Goal: Navigation & Orientation: Find specific page/section

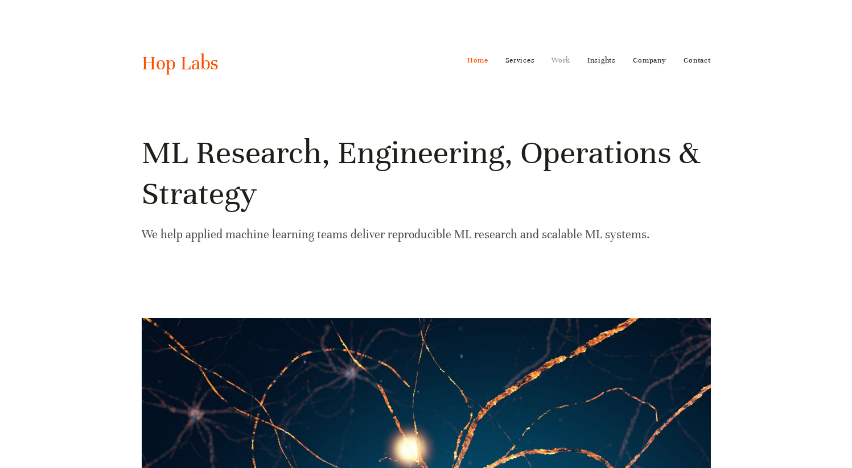
click at [561, 61] on link "Work" at bounding box center [560, 60] width 19 height 18
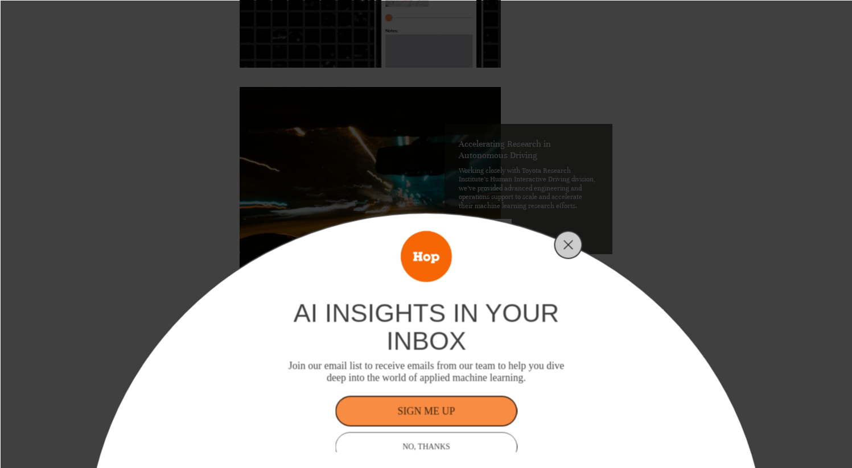
scroll to position [2671, 0]
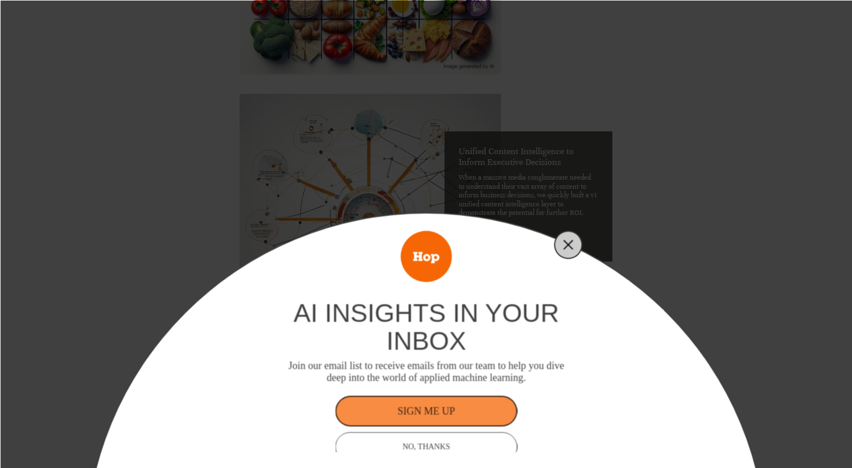
click at [569, 247] on icon "Close" at bounding box center [568, 245] width 10 height 10
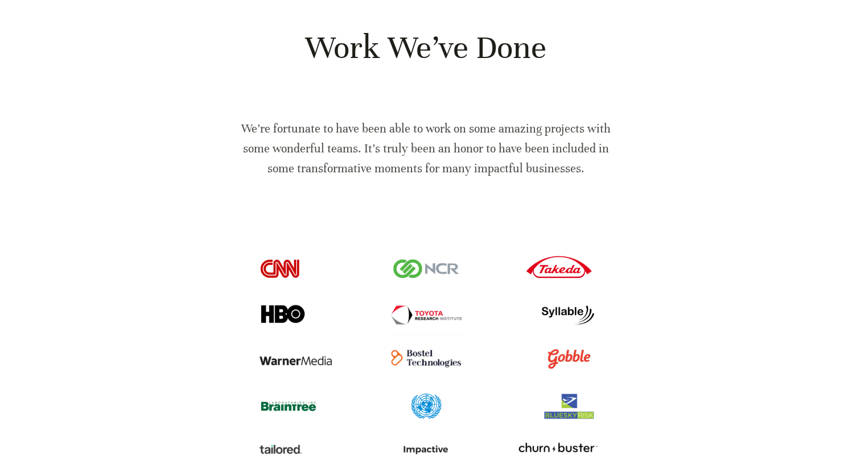
scroll to position [0, 0]
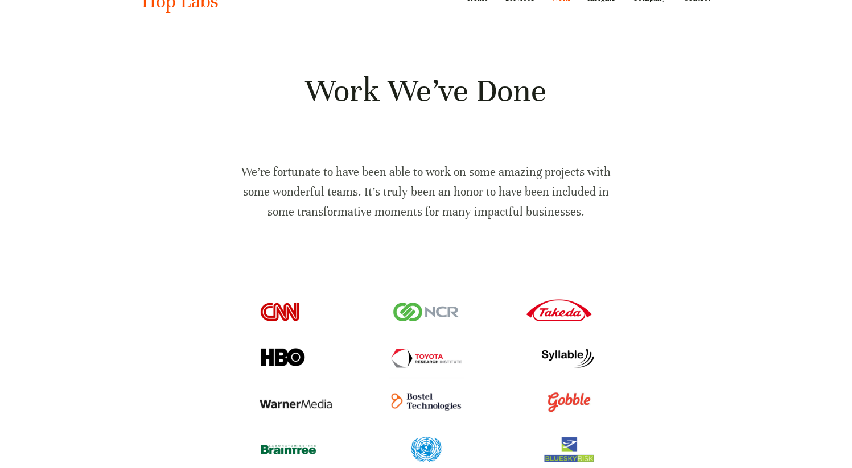
scroll to position [210, 0]
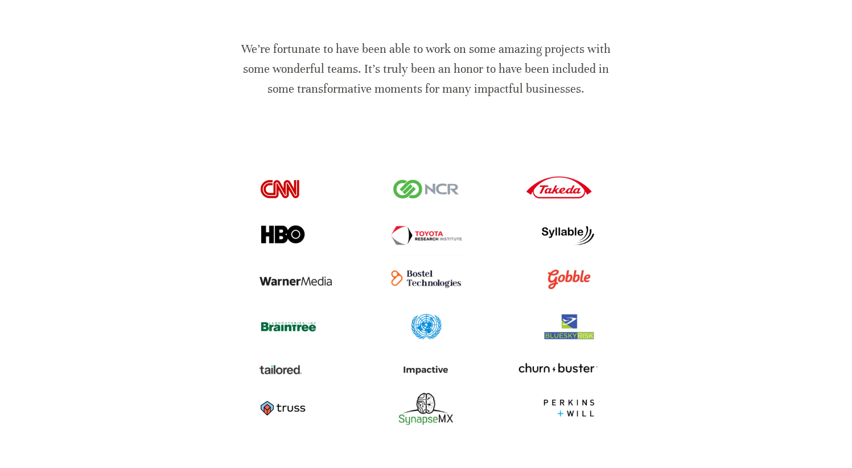
scroll to position [0, 0]
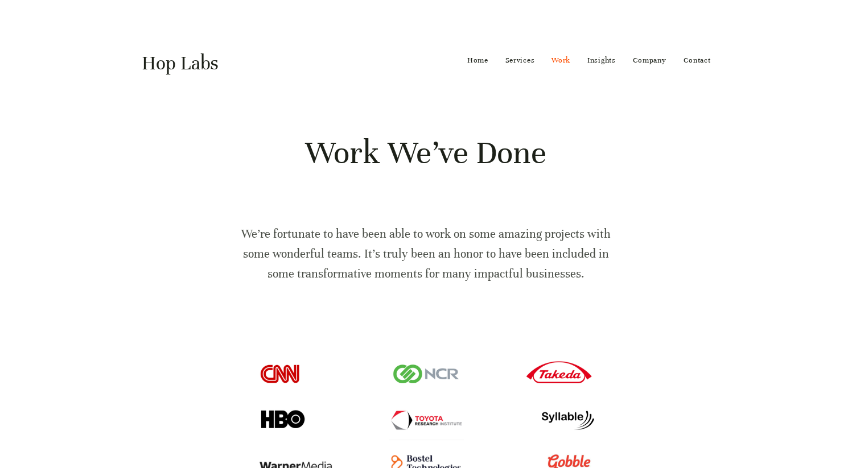
click at [180, 65] on link "Hop Labs" at bounding box center [180, 63] width 77 height 24
